Goal: Task Accomplishment & Management: Manage account settings

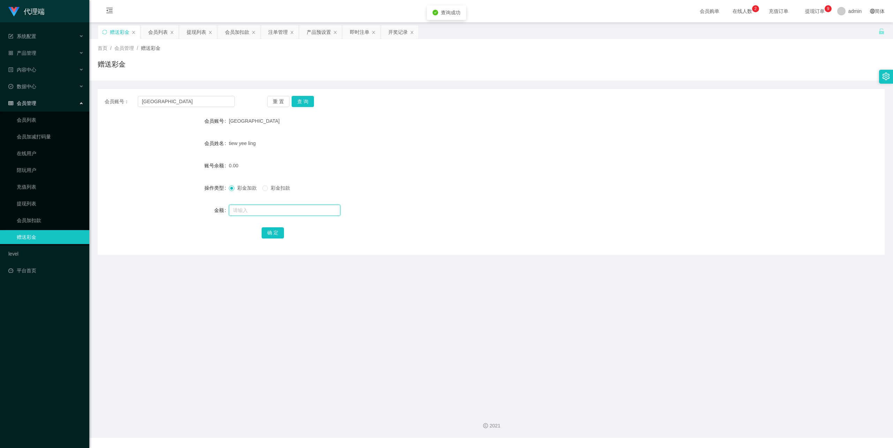
click at [244, 210] on input "text" at bounding box center [285, 210] width 112 height 11
type input "15"
click at [269, 229] on button "确 定" at bounding box center [273, 233] width 22 height 11
click at [160, 100] on input "[GEOGRAPHIC_DATA]" at bounding box center [186, 101] width 97 height 11
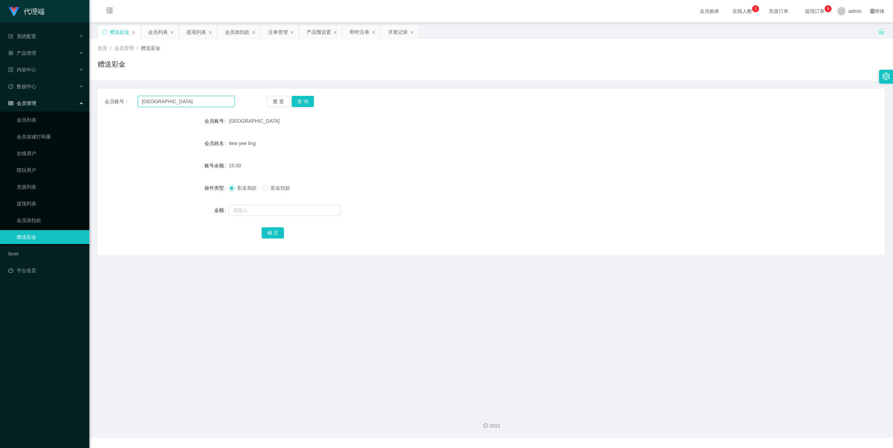
paste input "fangzhe"
type input "fangzhe"
click at [306, 98] on button "查 询" at bounding box center [303, 101] width 22 height 11
click at [153, 104] on input "fangzhe" at bounding box center [186, 101] width 97 height 11
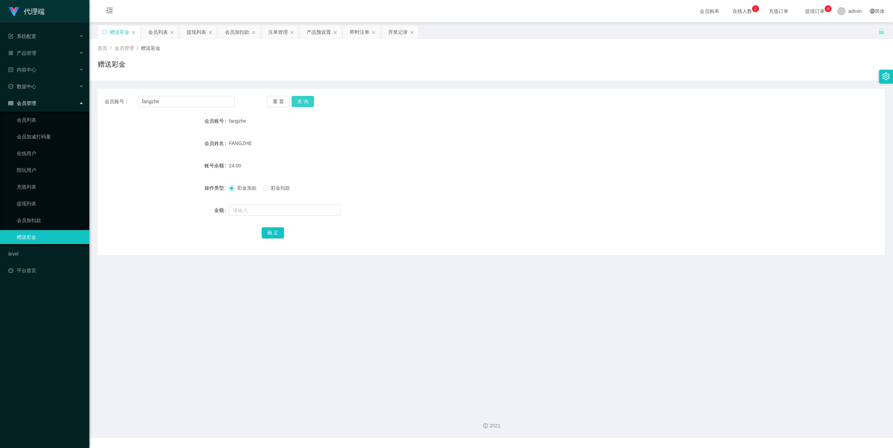
drag, startPoint x: 311, startPoint y: 101, endPoint x: 309, endPoint y: 106, distance: 5.4
click at [311, 101] on button "查 询" at bounding box center [303, 101] width 22 height 11
click at [245, 211] on input "text" at bounding box center [285, 210] width 112 height 11
type input "15"
click at [278, 231] on button "确 定" at bounding box center [273, 233] width 22 height 11
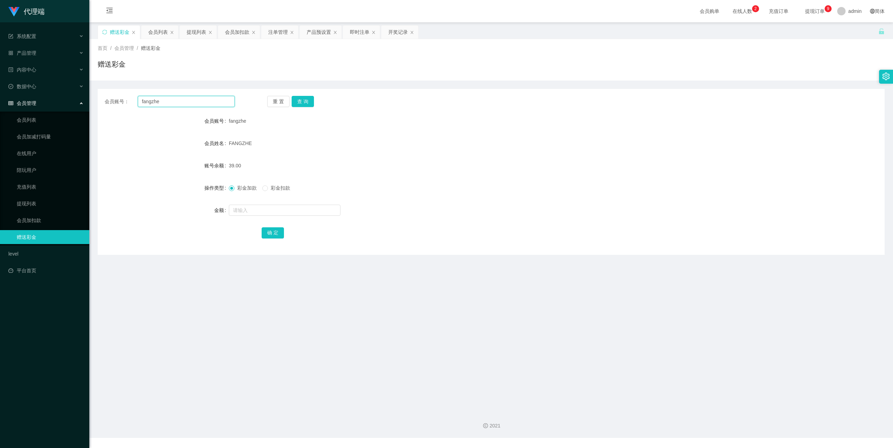
click at [176, 103] on input "fangzhe" at bounding box center [186, 101] width 97 height 11
paste input "[GEOGRAPHIC_DATA]"
type input "[GEOGRAPHIC_DATA]"
click at [311, 102] on button "查 询" at bounding box center [303, 101] width 22 height 11
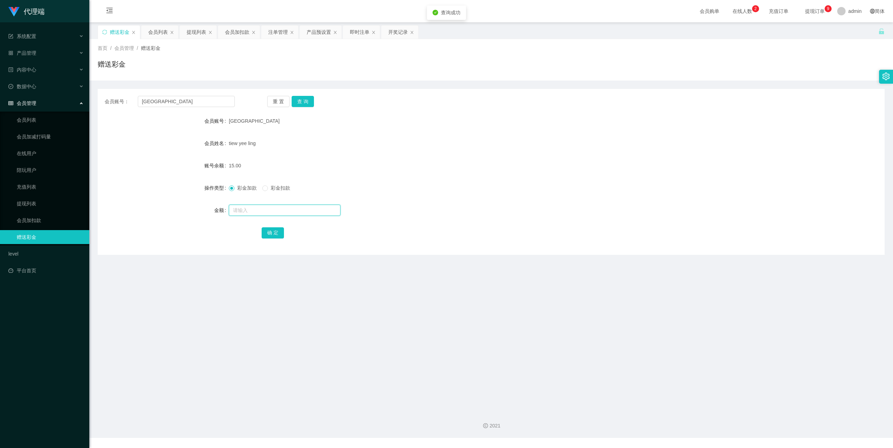
click at [254, 210] on input "text" at bounding box center [285, 210] width 112 height 11
type input "8"
click at [271, 235] on button "确 定" at bounding box center [273, 233] width 22 height 11
click at [43, 113] on link "会员列表" at bounding box center [50, 120] width 67 height 14
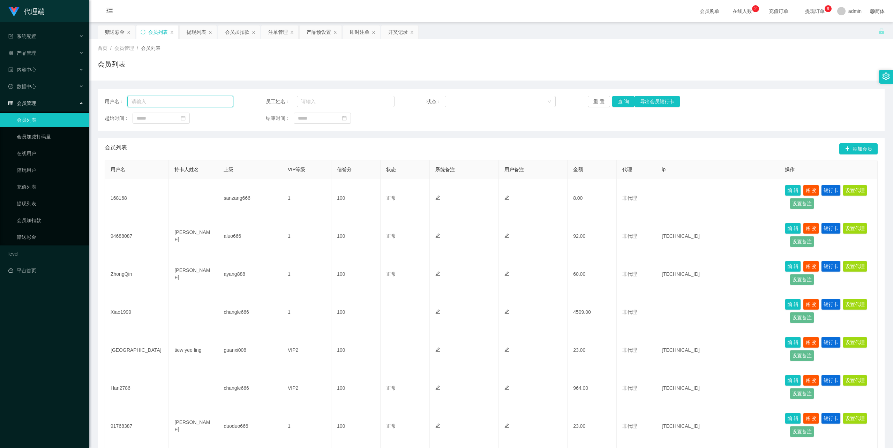
drag, startPoint x: 180, startPoint y: 103, endPoint x: 232, endPoint y: 103, distance: 51.6
click at [180, 103] on input "text" at bounding box center [180, 101] width 106 height 11
paste input "[GEOGRAPHIC_DATA]"
click at [613, 99] on button "查 询" at bounding box center [623, 101] width 22 height 11
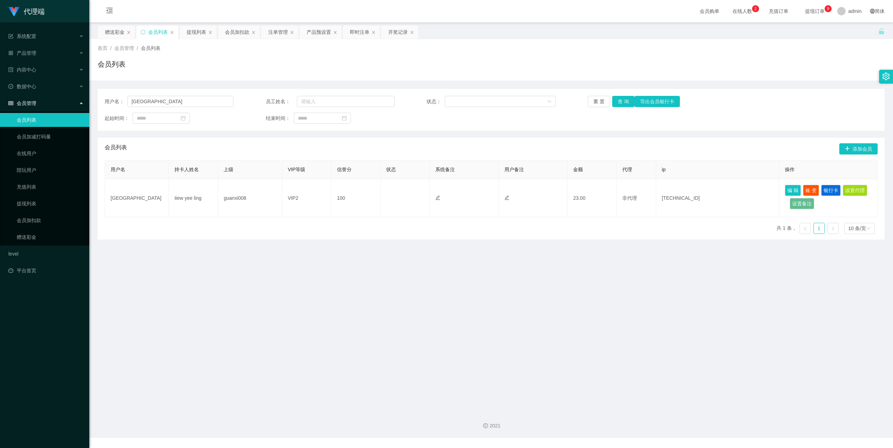
click at [157, 108] on div "用户名： qingqing 员工姓名： 状态： 重 置 查 询 导出会员银行卡 起始时间： 结束时间：" at bounding box center [491, 110] width 787 height 42
click at [157, 106] on input "[GEOGRAPHIC_DATA]" at bounding box center [180, 101] width 106 height 11
paste input "fangzhe"
type input "fangzhe"
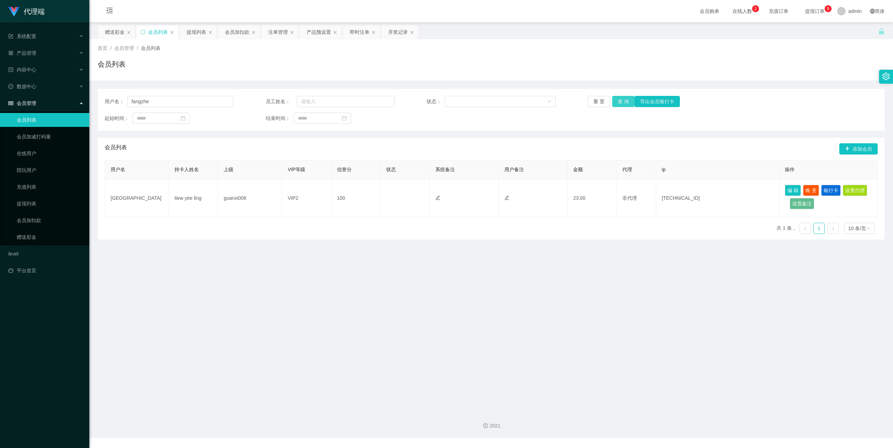
click at [619, 98] on button "查 询" at bounding box center [623, 101] width 22 height 11
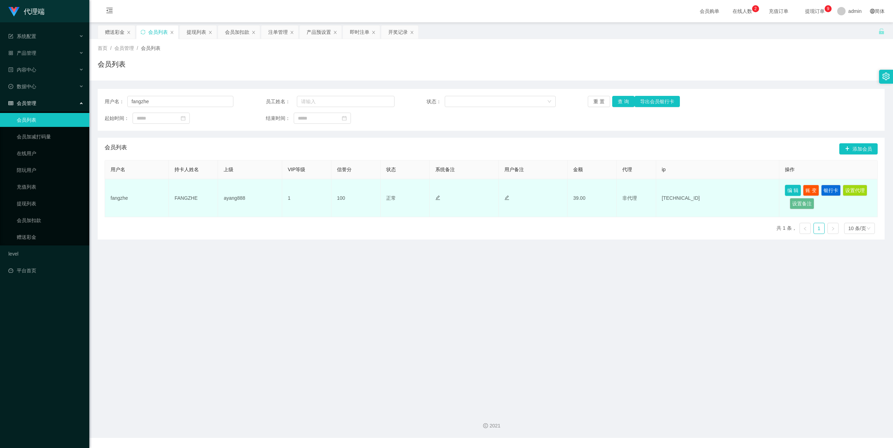
click at [785, 187] on button "编 辑" at bounding box center [793, 190] width 16 height 11
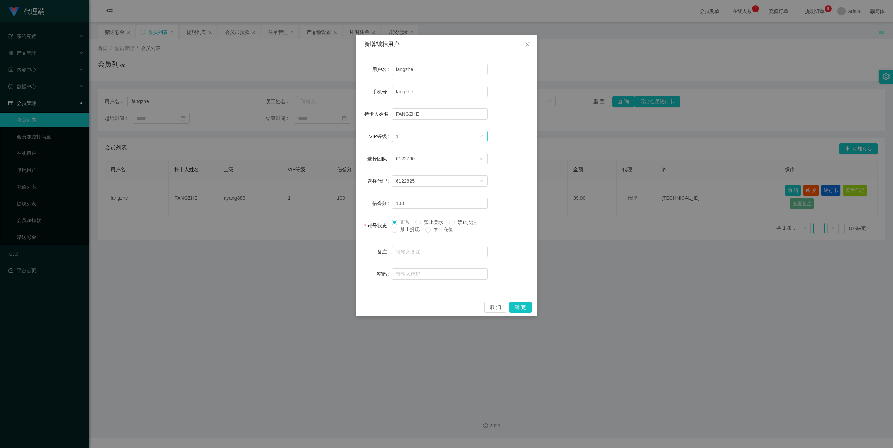
click at [463, 140] on div "选择VIP等级 1" at bounding box center [437, 136] width 83 height 10
click at [417, 162] on li "VIP2" at bounding box center [440, 161] width 96 height 11
click at [526, 307] on button "确 定" at bounding box center [520, 307] width 22 height 11
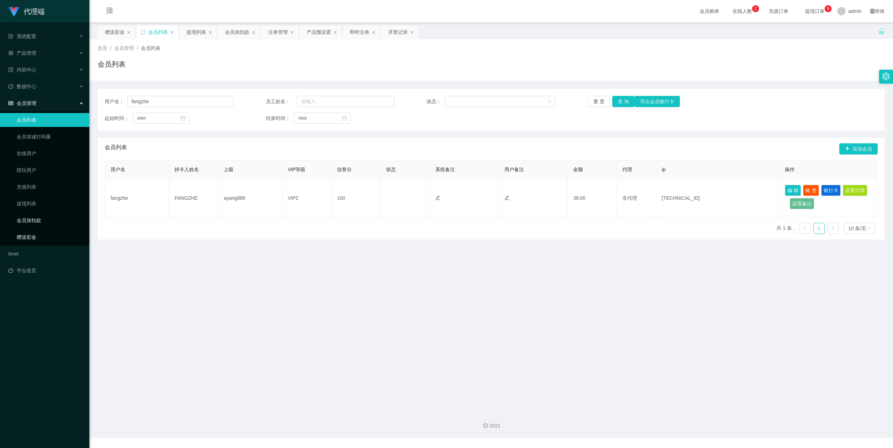
click at [62, 230] on link "赠送彩金" at bounding box center [50, 237] width 67 height 14
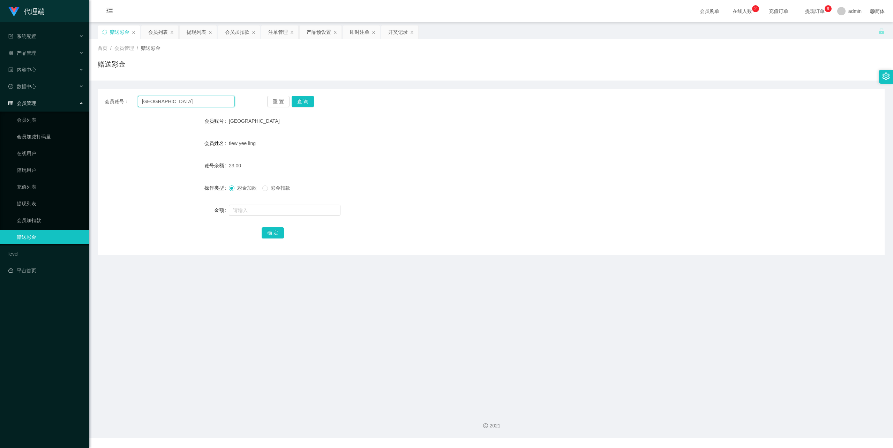
click at [161, 102] on input "[GEOGRAPHIC_DATA]" at bounding box center [186, 101] width 97 height 11
paste input "fangzhe"
type input "fangzhe"
click at [299, 101] on button "查 询" at bounding box center [303, 101] width 22 height 11
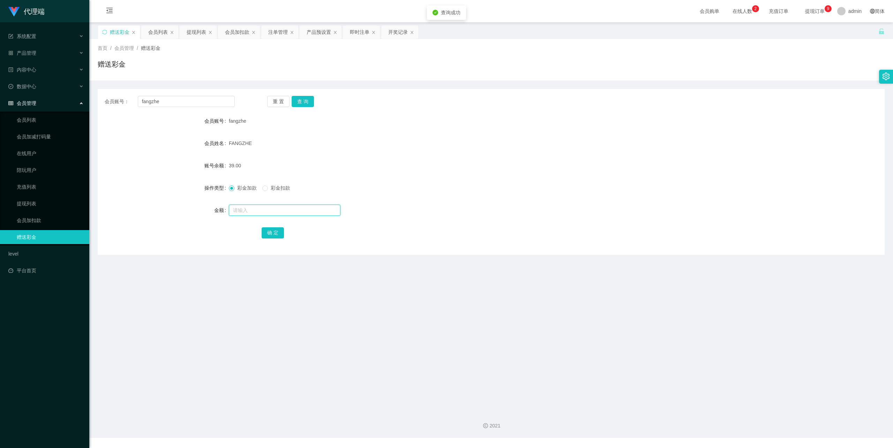
click at [247, 209] on input "text" at bounding box center [285, 210] width 112 height 11
type input "8"
click at [267, 230] on button "确 定" at bounding box center [273, 233] width 22 height 11
click at [161, 100] on input "fangzhe" at bounding box center [186, 101] width 97 height 11
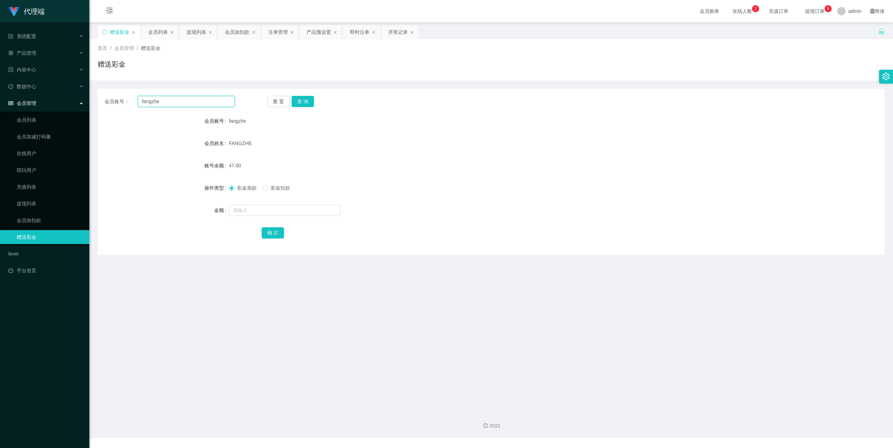
paste input "[GEOGRAPHIC_DATA]"
type input "[GEOGRAPHIC_DATA]"
click at [298, 103] on button "查 询" at bounding box center [303, 101] width 22 height 11
click at [264, 209] on input "text" at bounding box center [285, 210] width 112 height 11
type input "8"
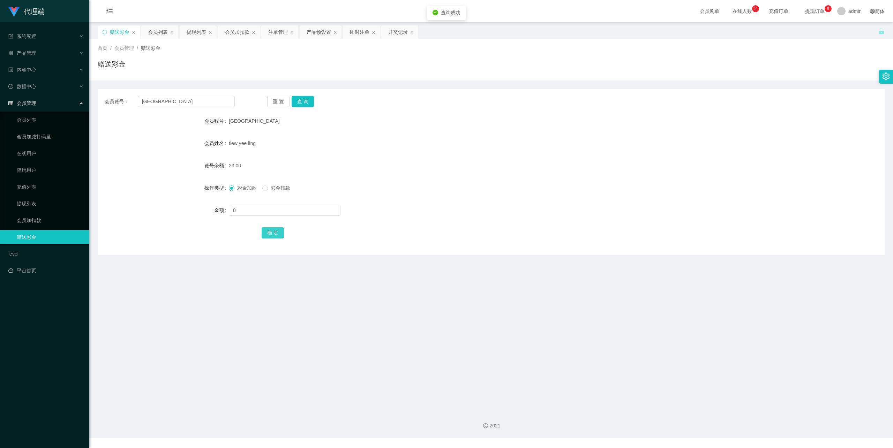
drag, startPoint x: 274, startPoint y: 235, endPoint x: 278, endPoint y: 234, distance: 4.2
click at [274, 235] on button "确 定" at bounding box center [273, 233] width 22 height 11
click at [168, 104] on input "[GEOGRAPHIC_DATA]" at bounding box center [186, 101] width 97 height 11
drag, startPoint x: 168, startPoint y: 104, endPoint x: 195, endPoint y: 104, distance: 26.9
click at [168, 104] on input "[GEOGRAPHIC_DATA]" at bounding box center [186, 101] width 97 height 11
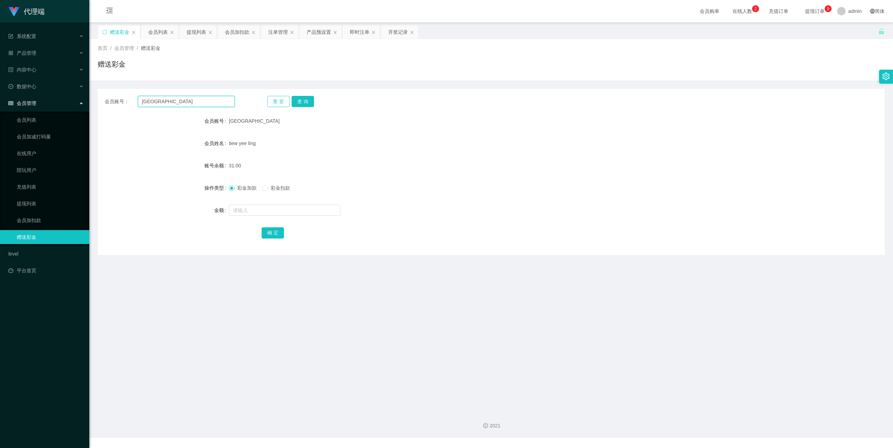
paste input "fangzhe"
type input "fangzhe"
click at [297, 99] on button "查 询" at bounding box center [303, 101] width 22 height 11
click at [257, 214] on input "text" at bounding box center [285, 210] width 112 height 11
type input "8"
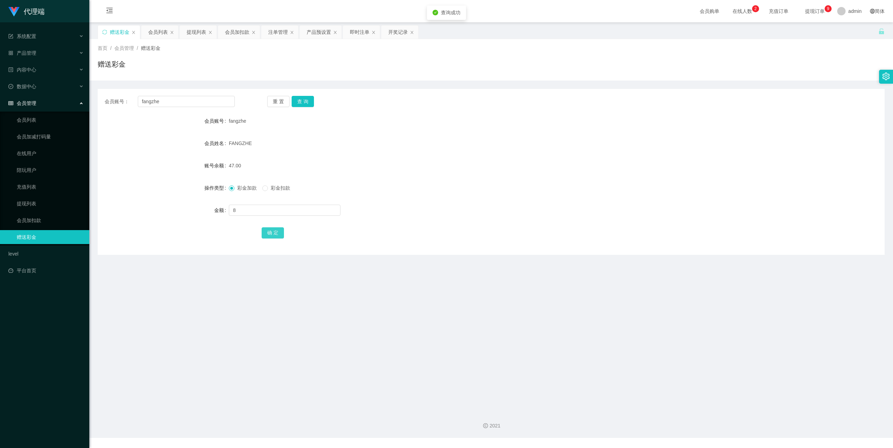
click at [281, 233] on button "确 定" at bounding box center [273, 233] width 22 height 11
click at [178, 100] on input "fangzhe" at bounding box center [186, 101] width 97 height 11
drag, startPoint x: 303, startPoint y: 98, endPoint x: 286, endPoint y: 123, distance: 30.2
click at [303, 98] on button "查 询" at bounding box center [303, 101] width 22 height 11
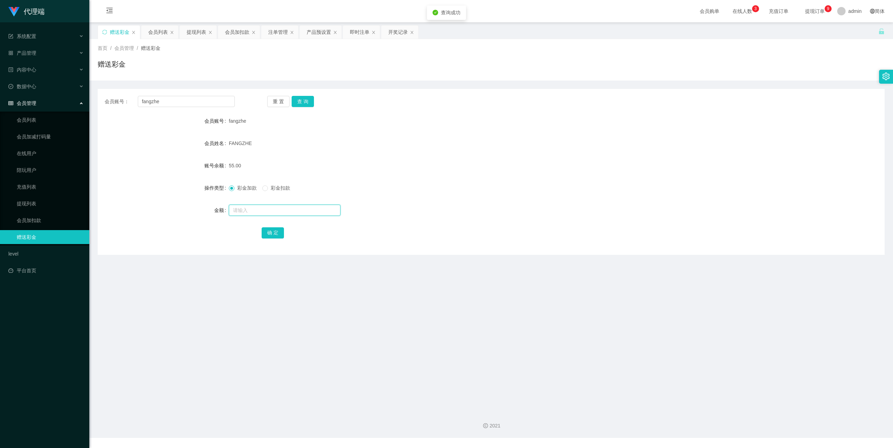
click at [244, 213] on input "text" at bounding box center [285, 210] width 112 height 11
type input "8"
drag, startPoint x: 263, startPoint y: 231, endPoint x: 272, endPoint y: 232, distance: 9.1
click at [263, 231] on button "确 定" at bounding box center [273, 233] width 22 height 11
